Goal: Information Seeking & Learning: Check status

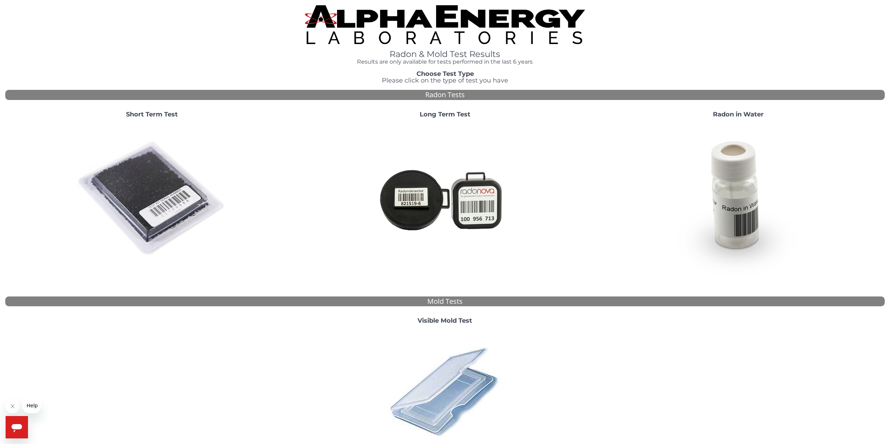
scroll to position [69, 0]
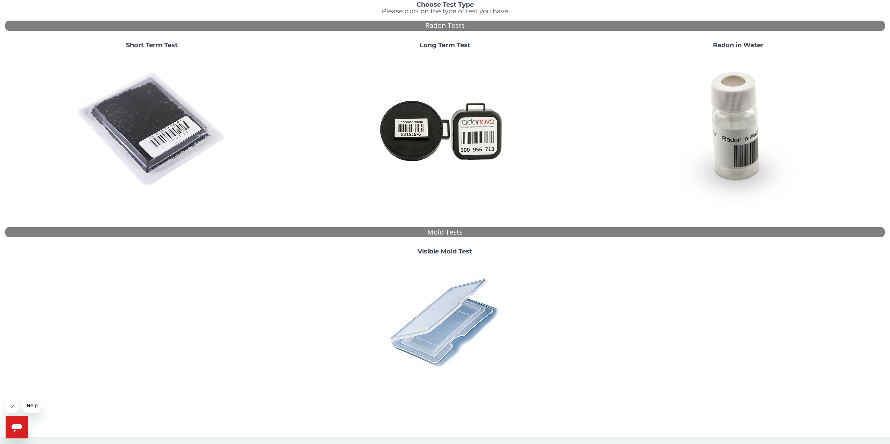
click at [13, 412] on button "Close message from company" at bounding box center [13, 407] width 14 height 14
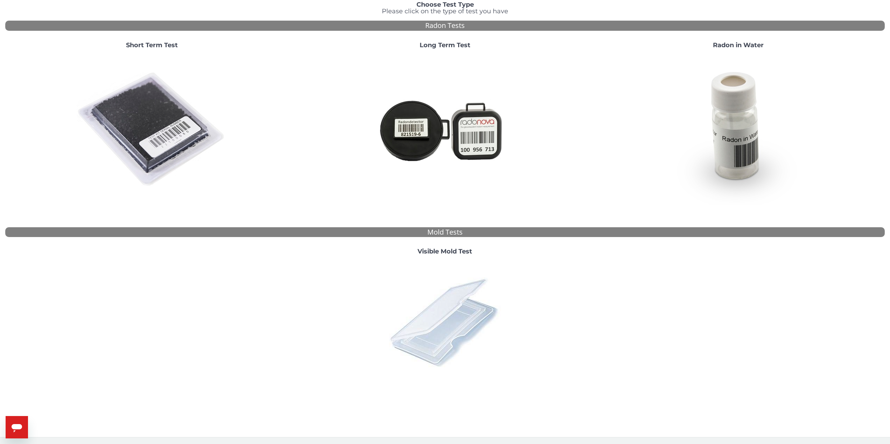
click at [446, 346] on img at bounding box center [445, 322] width 122 height 122
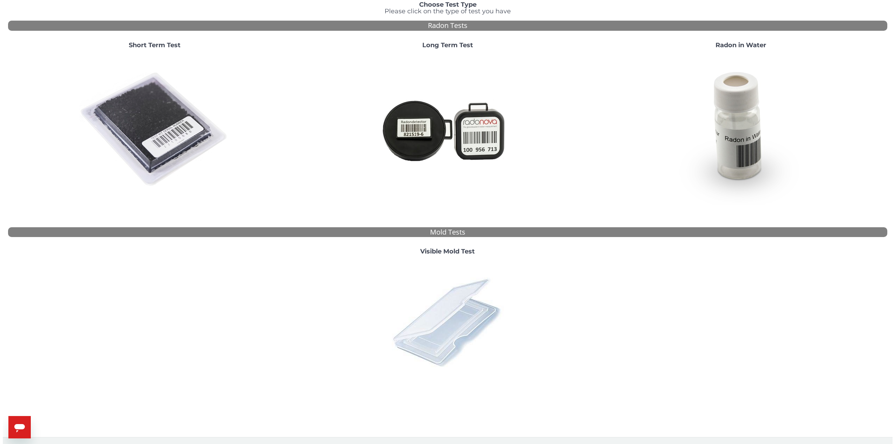
scroll to position [0, 0]
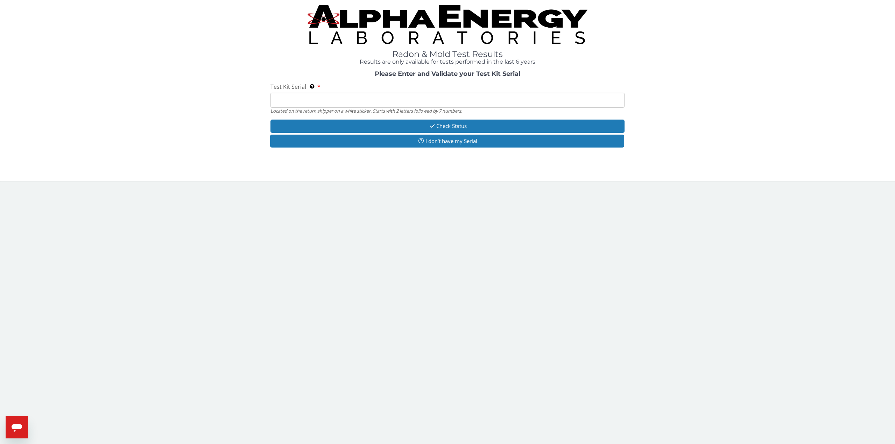
click at [431, 105] on input "Test Kit Serial Located on the return shipper on a white sticker. Starts with 2…" at bounding box center [448, 100] width 354 height 15
click at [407, 94] on input "Test Kit Serial Located on the return shipper on a white sticker. Starts with 2…" at bounding box center [448, 100] width 354 height 15
paste input "162015"
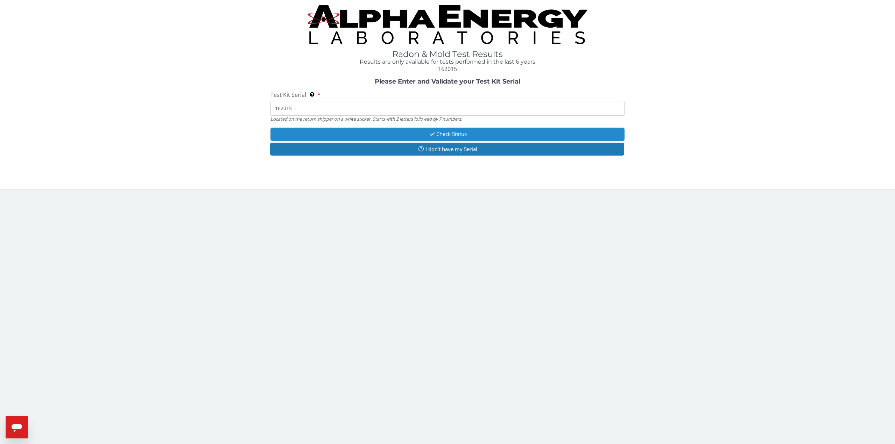
type input "162015"
click at [508, 135] on button "Check Status" at bounding box center [448, 134] width 354 height 13
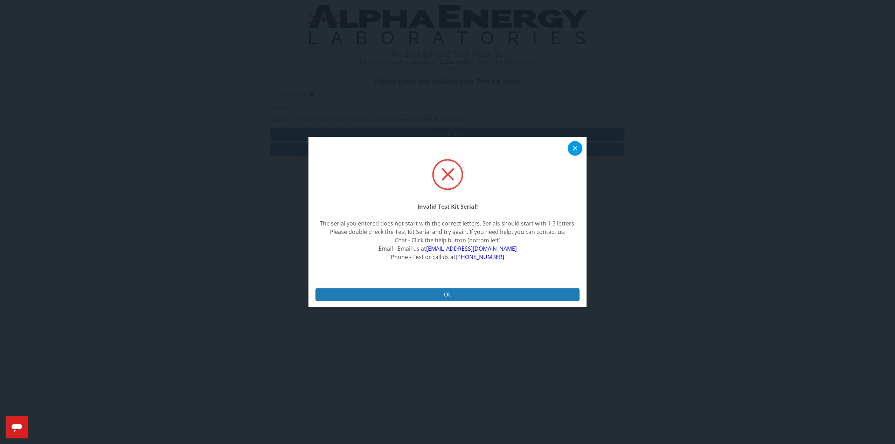
click at [573, 145] on icon at bounding box center [575, 149] width 8 height 8
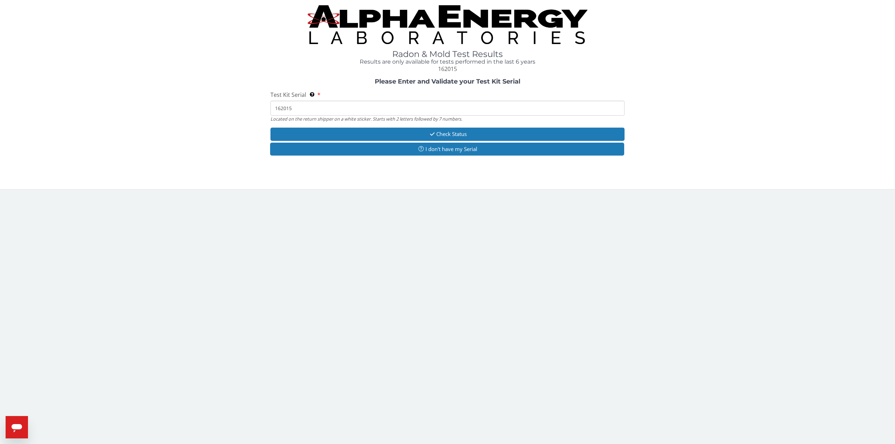
drag, startPoint x: 443, startPoint y: 111, endPoint x: 79, endPoint y: 109, distance: 364.0
click at [79, 109] on div "Please Enter and Validate your Test Kit Serial Test Kit Serial Located on the r…" at bounding box center [447, 117] width 885 height 79
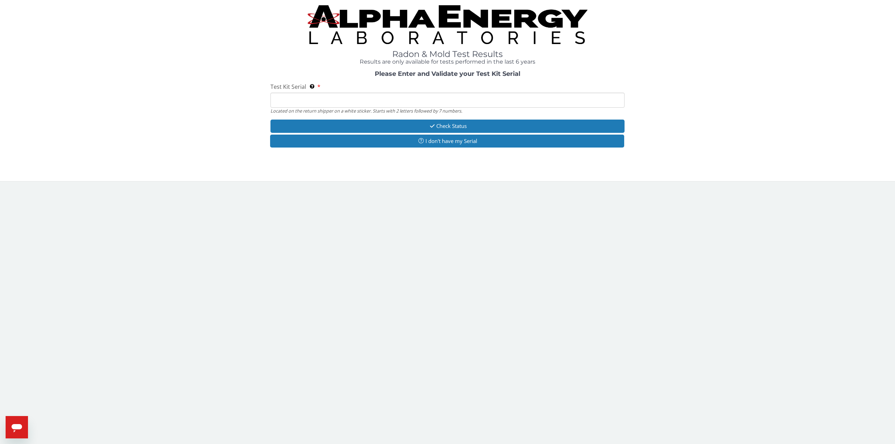
click at [499, 97] on input "Test Kit Serial Located on the return shipper on a white sticker. Starts with 2…" at bounding box center [448, 100] width 354 height 15
paste input "ML18218"
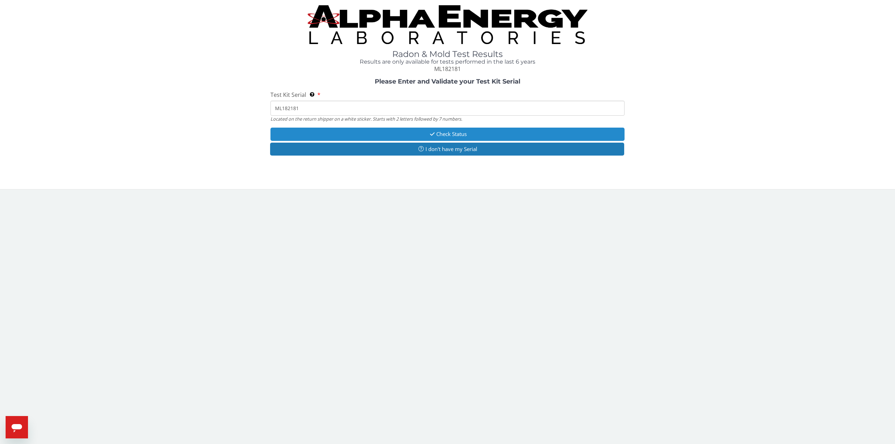
type input "ML182181"
click at [516, 135] on button "Check Status" at bounding box center [448, 134] width 354 height 13
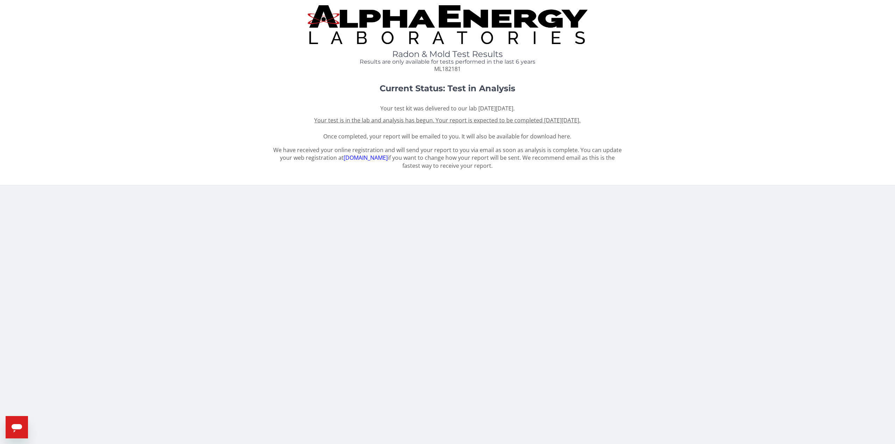
click at [561, 135] on span "Your test is in the lab and analysis has begun. Your report is expected to be c…" at bounding box center [447, 129] width 266 height 24
click at [403, 132] on div "Your test kit was delivered to our lab [DATE][DATE]. Your test is in the lab an…" at bounding box center [448, 123] width 354 height 36
drag, startPoint x: 374, startPoint y: 66, endPoint x: 402, endPoint y: 62, distance: 27.9
click at [402, 62] on div "Radon & Mold Test Results Results are only available for tests performed in the…" at bounding box center [448, 61] width 354 height 23
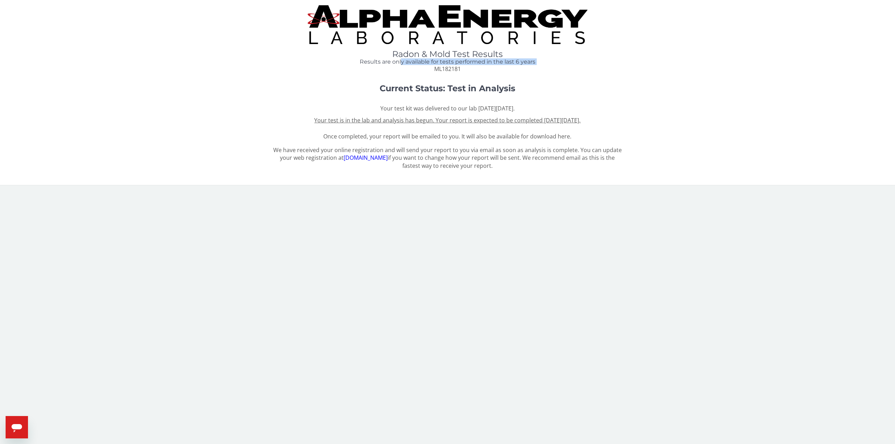
click at [404, 62] on h4 "Results are only available for tests performed in the last 6 years" at bounding box center [448, 62] width 354 height 6
